Goal: Information Seeking & Learning: Learn about a topic

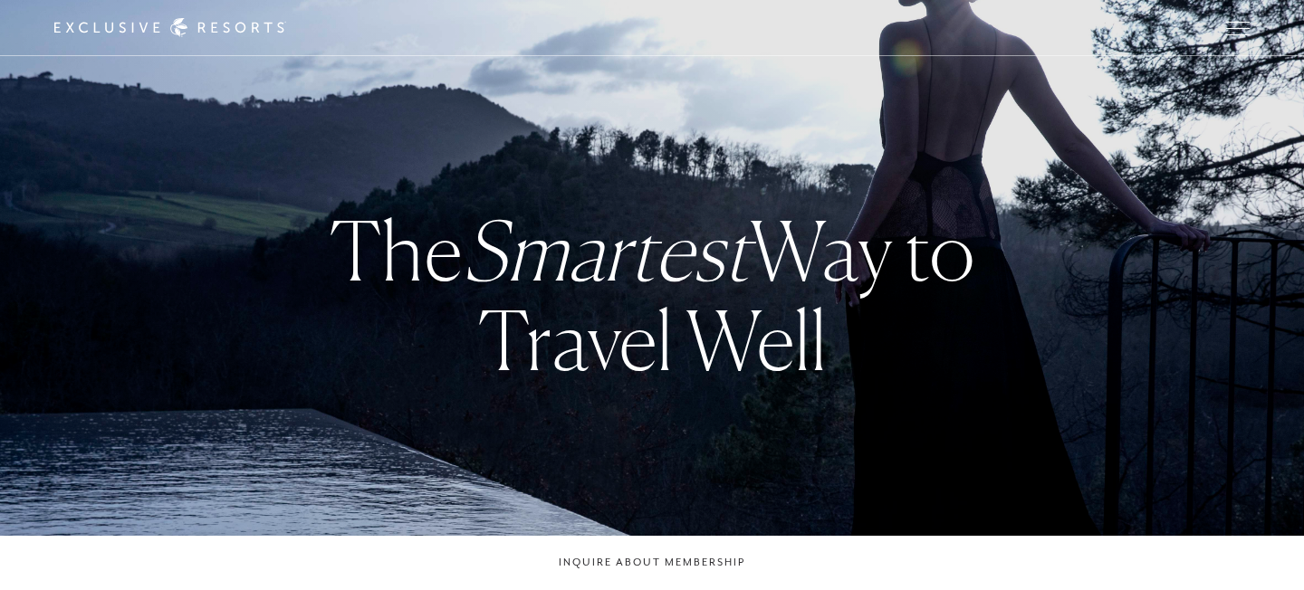
checkbox input "false"
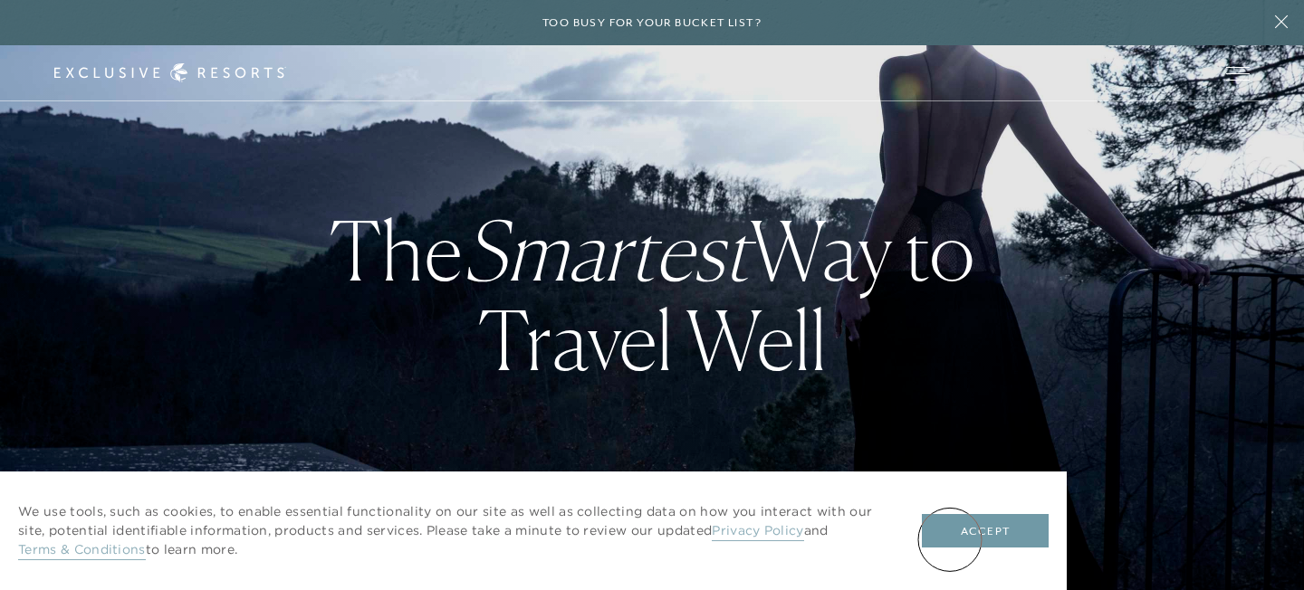
click at [966, 547] on button "Accept" at bounding box center [985, 531] width 127 height 34
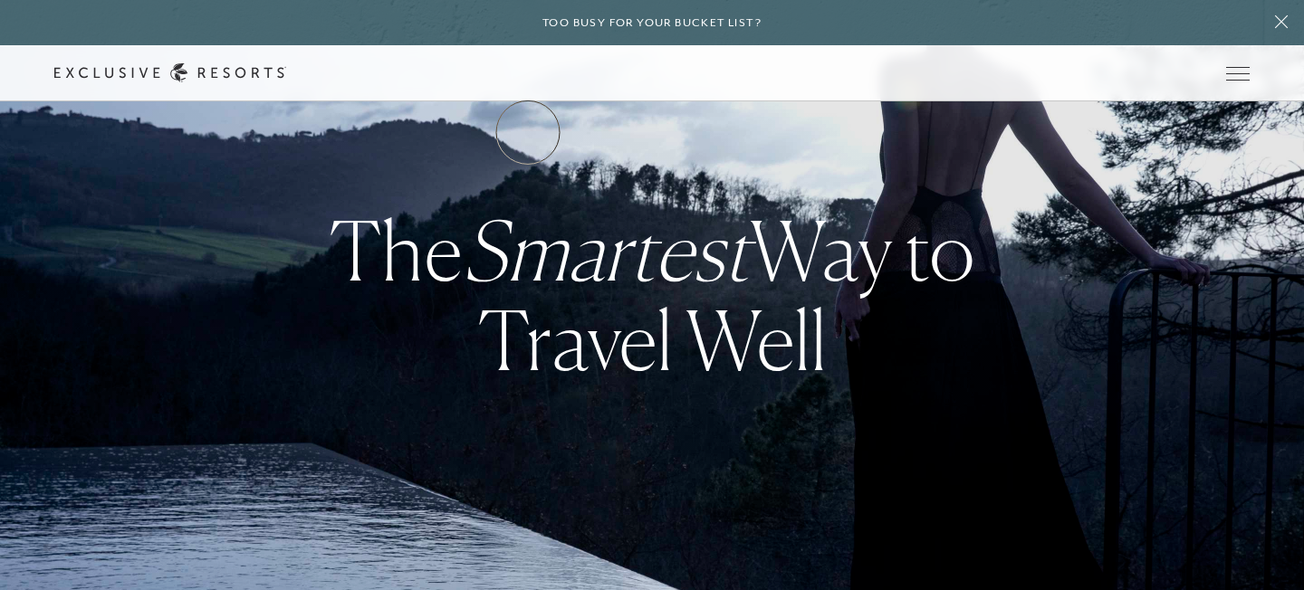
click at [0, 0] on link "The Collection" at bounding box center [0, 0] width 0 height 0
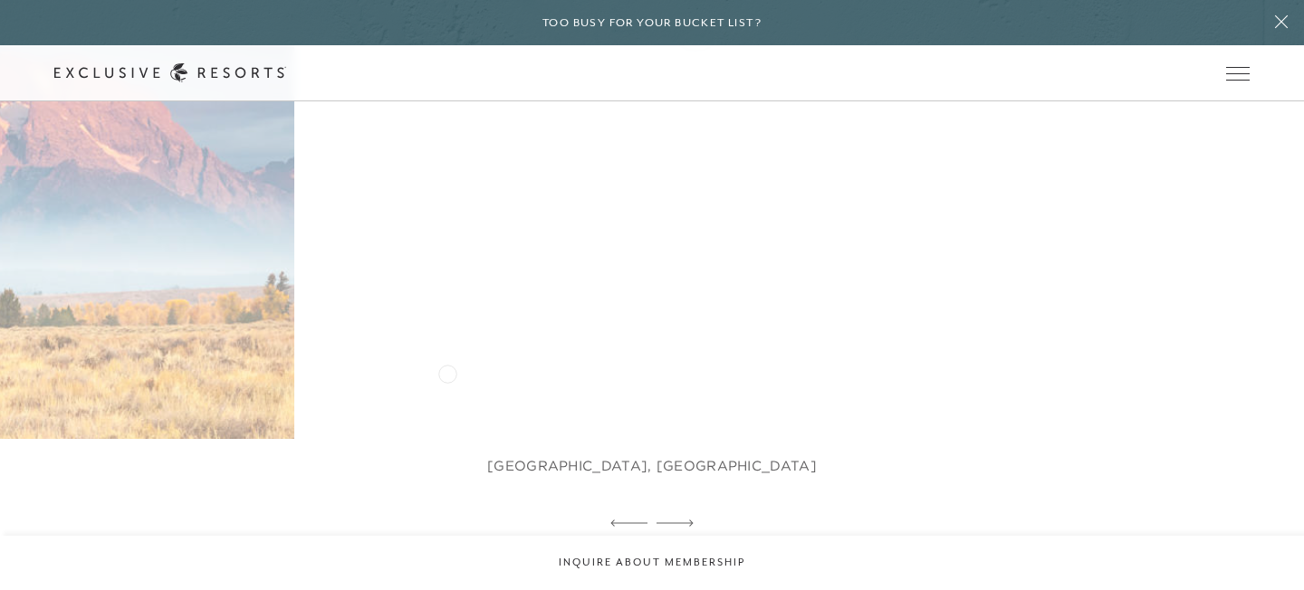
scroll to position [991, 0]
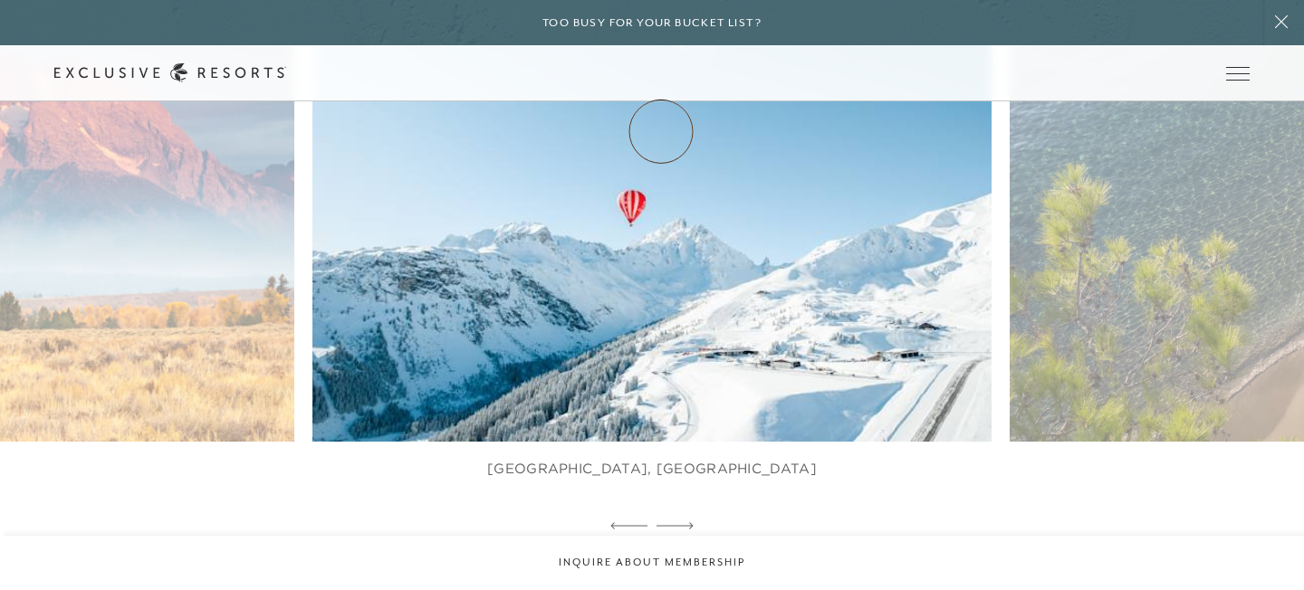
click at [0, 0] on link "Membership" at bounding box center [0, 0] width 0 height 0
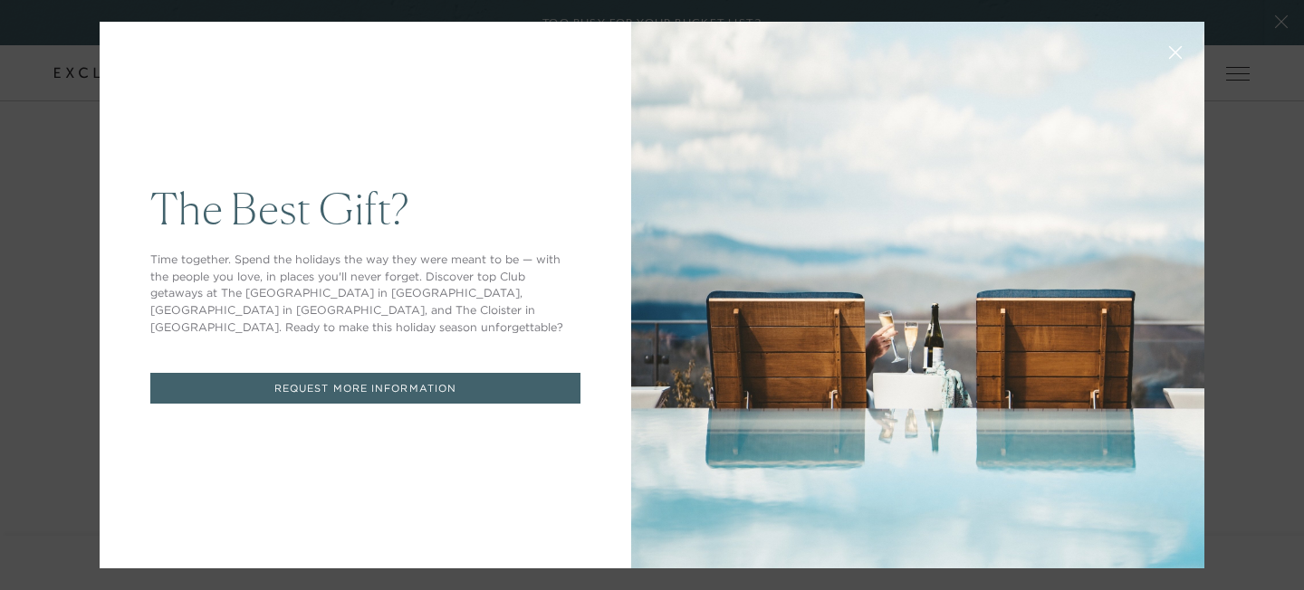
click at [1173, 52] on icon at bounding box center [1176, 53] width 12 height 12
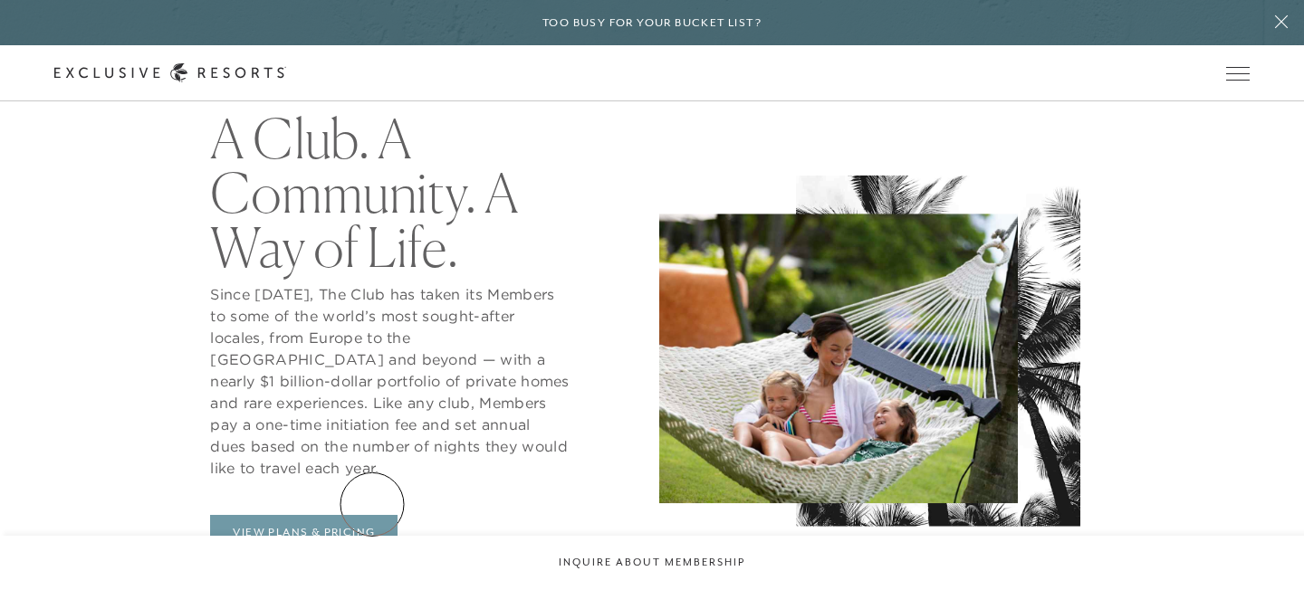
click at [372, 515] on link "View Plans & Pricing" at bounding box center [303, 532] width 187 height 34
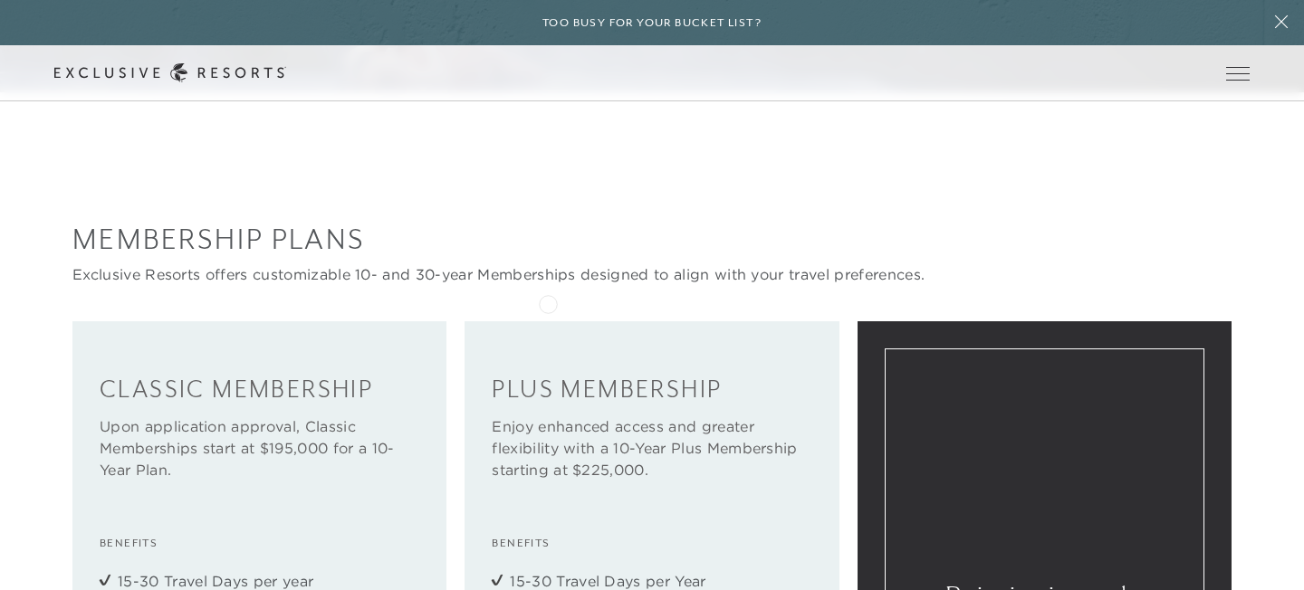
scroll to position [1727, 0]
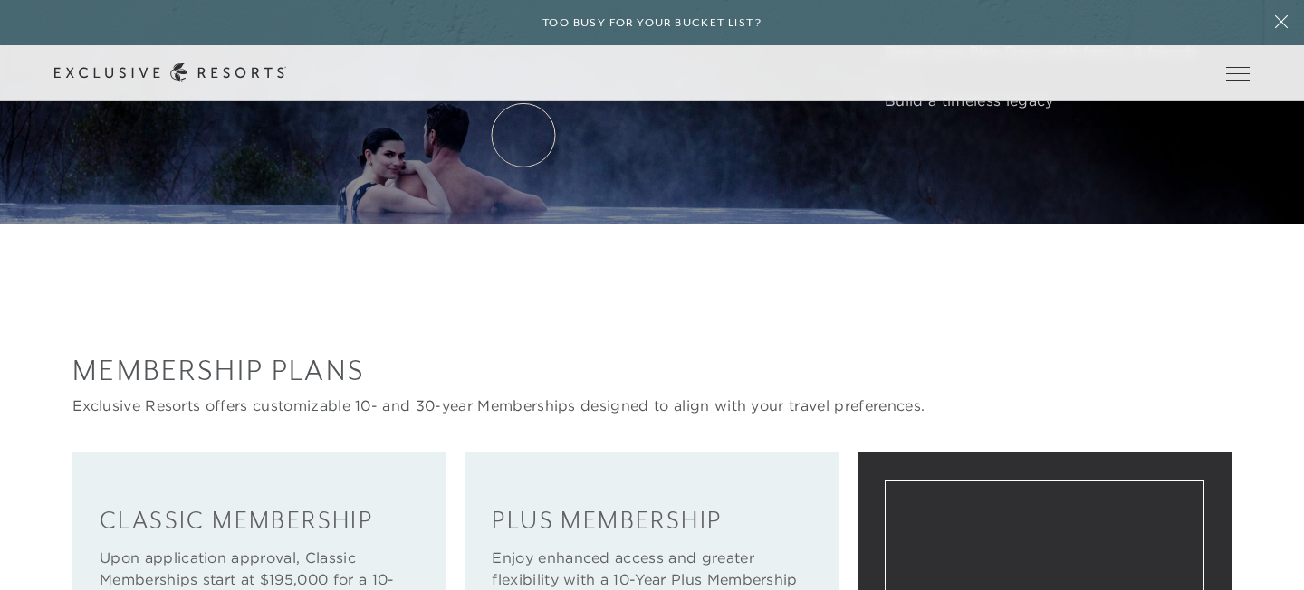
click at [0, 0] on link "The Collection" at bounding box center [0, 0] width 0 height 0
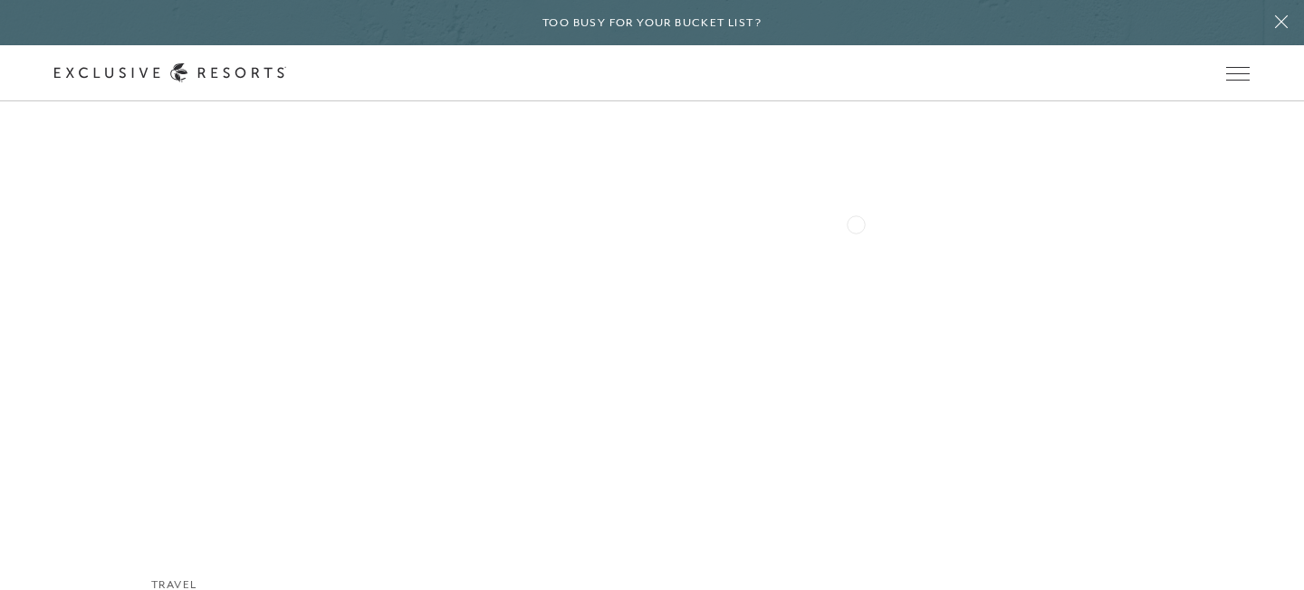
scroll to position [12388, 0]
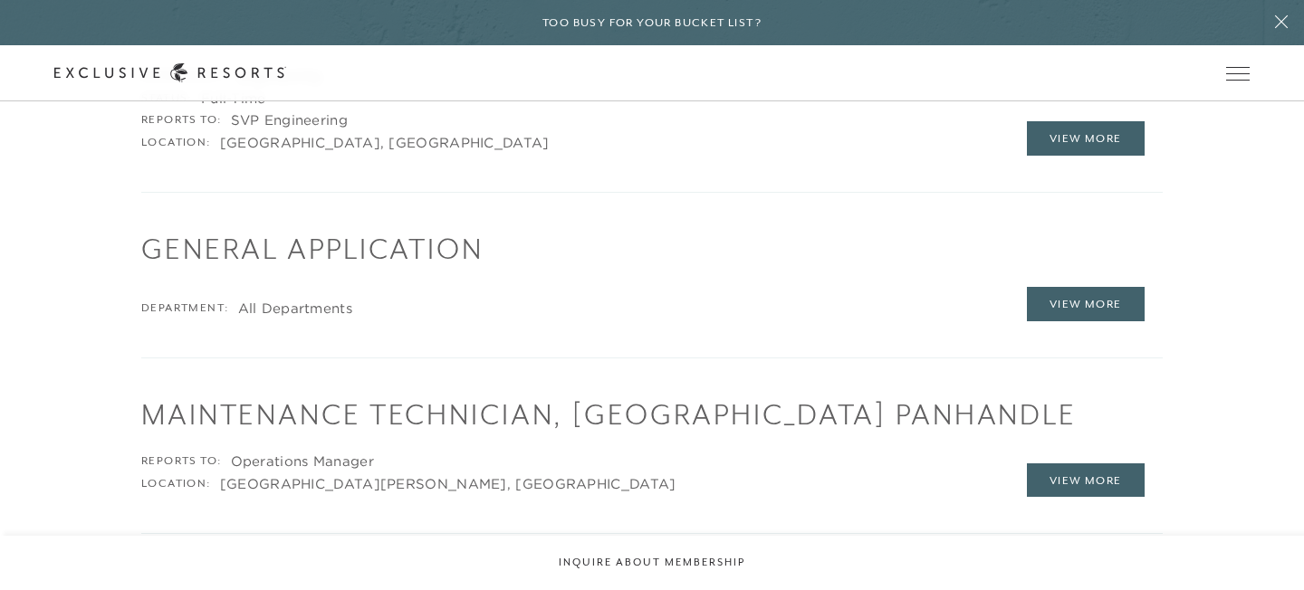
scroll to position [2443, 0]
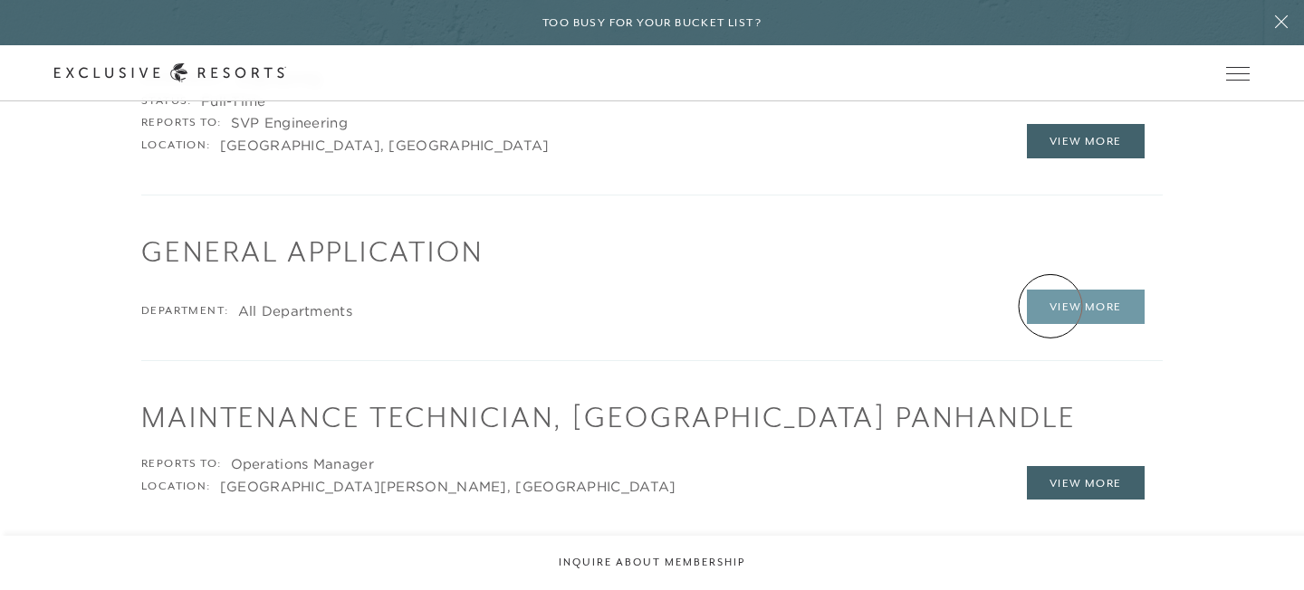
click at [1050, 306] on link "View More" at bounding box center [1086, 307] width 118 height 34
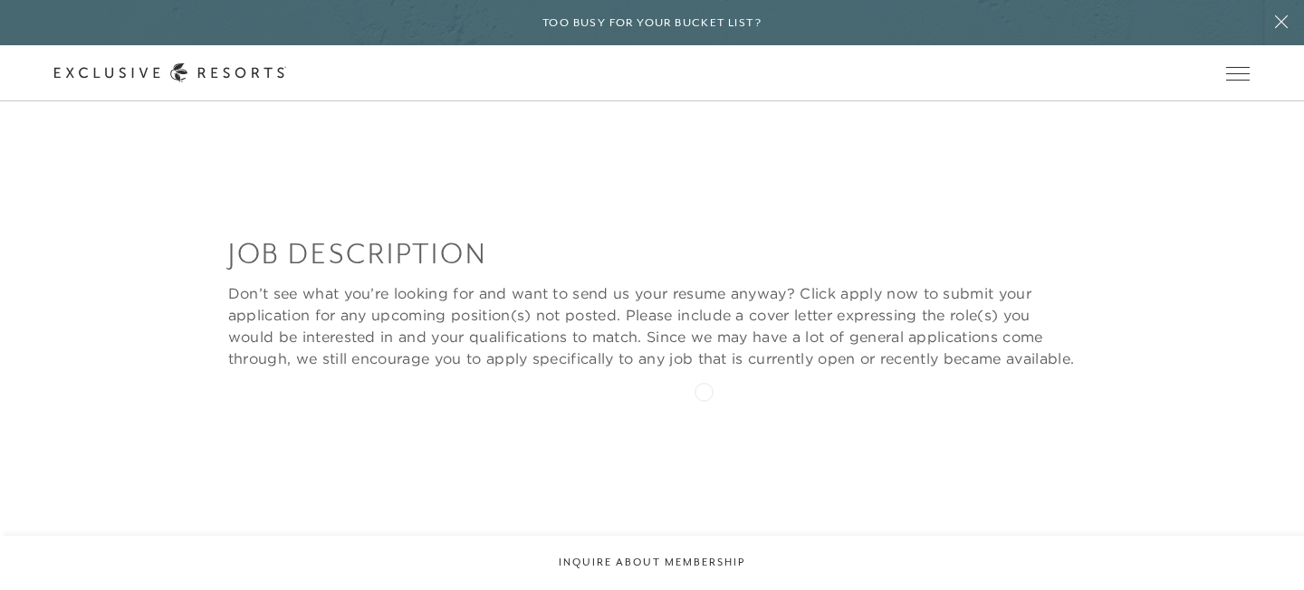
scroll to position [442, 0]
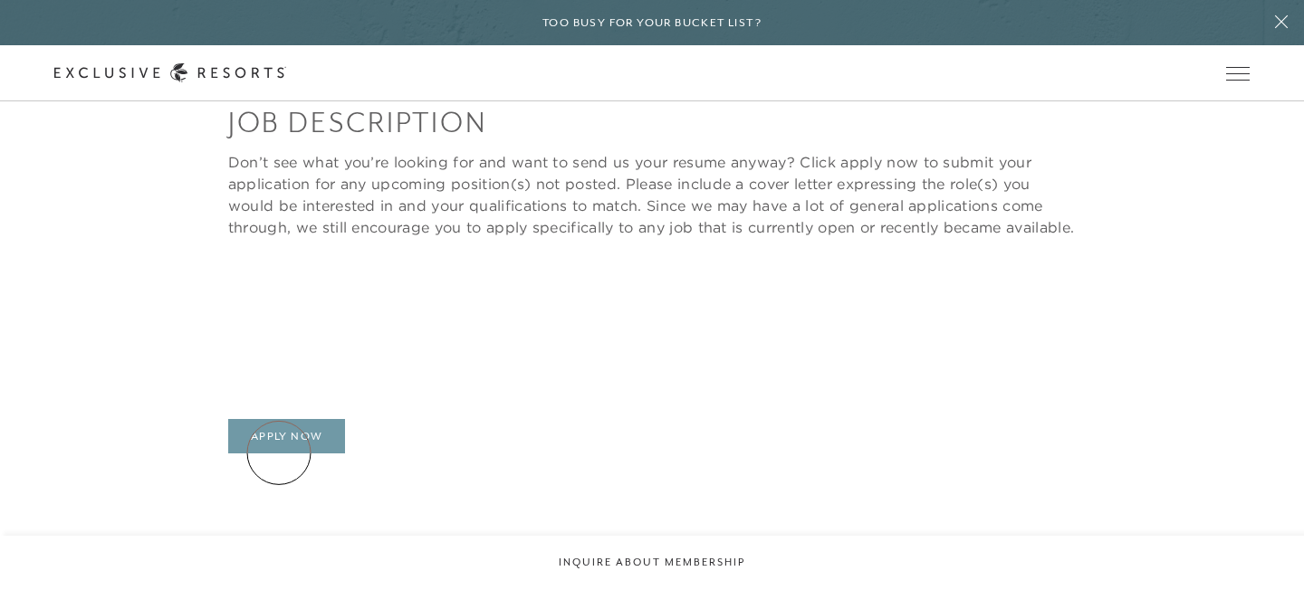
click at [279, 454] on link "Apply Now" at bounding box center [287, 436] width 118 height 34
click at [288, 454] on link "Apply Now" at bounding box center [287, 436] width 118 height 34
